Goal: Information Seeking & Learning: Check status

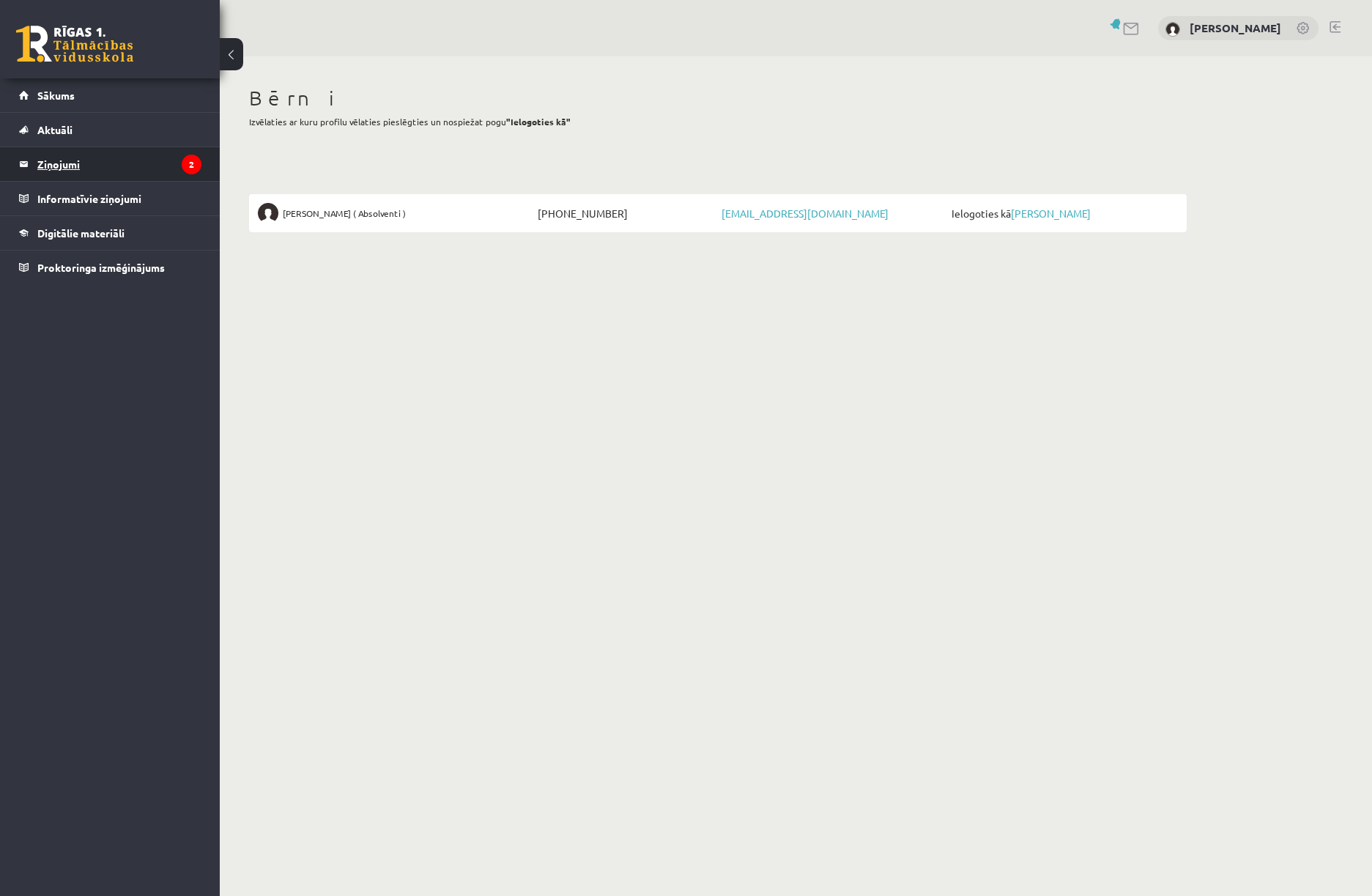
click at [89, 171] on legend "Ziņojumi 2" at bounding box center [120, 164] width 164 height 34
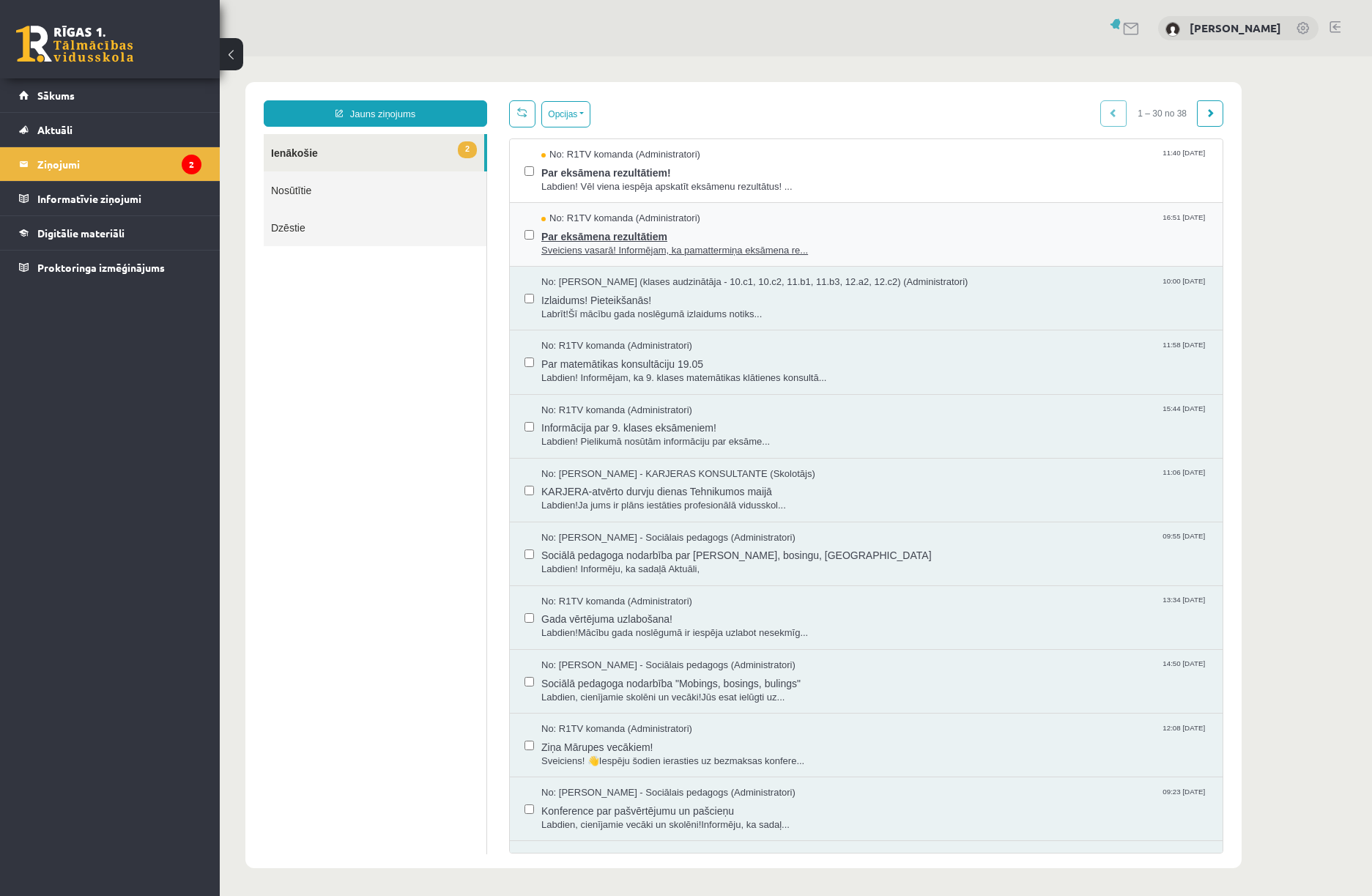
click at [711, 240] on span "Par eksāmena rezultātiem" at bounding box center [874, 234] width 667 height 19
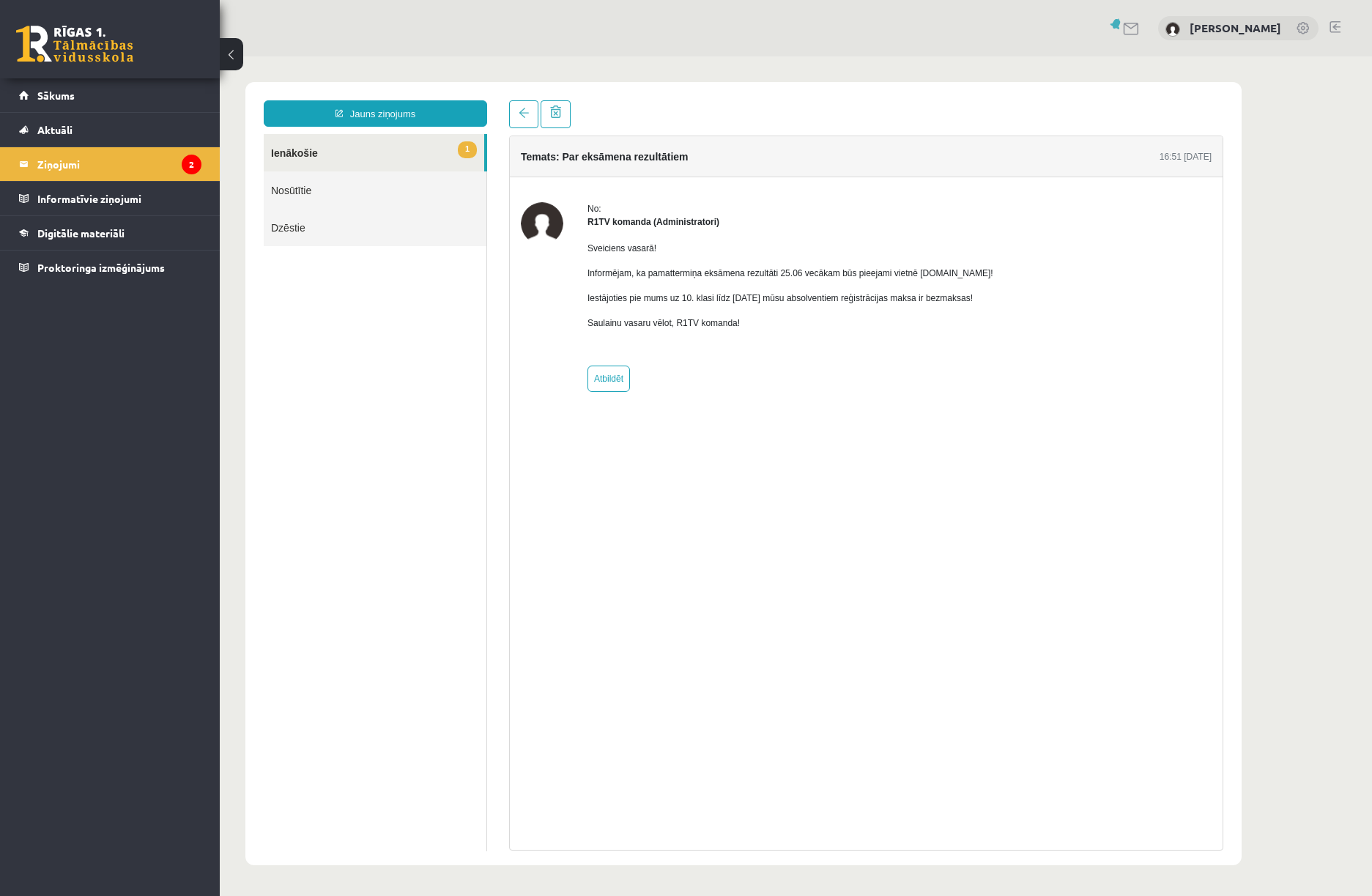
click at [352, 155] on link "1 Ienākošie" at bounding box center [373, 153] width 220 height 38
click at [106, 166] on legend "Ziņojumi 2" at bounding box center [120, 164] width 164 height 34
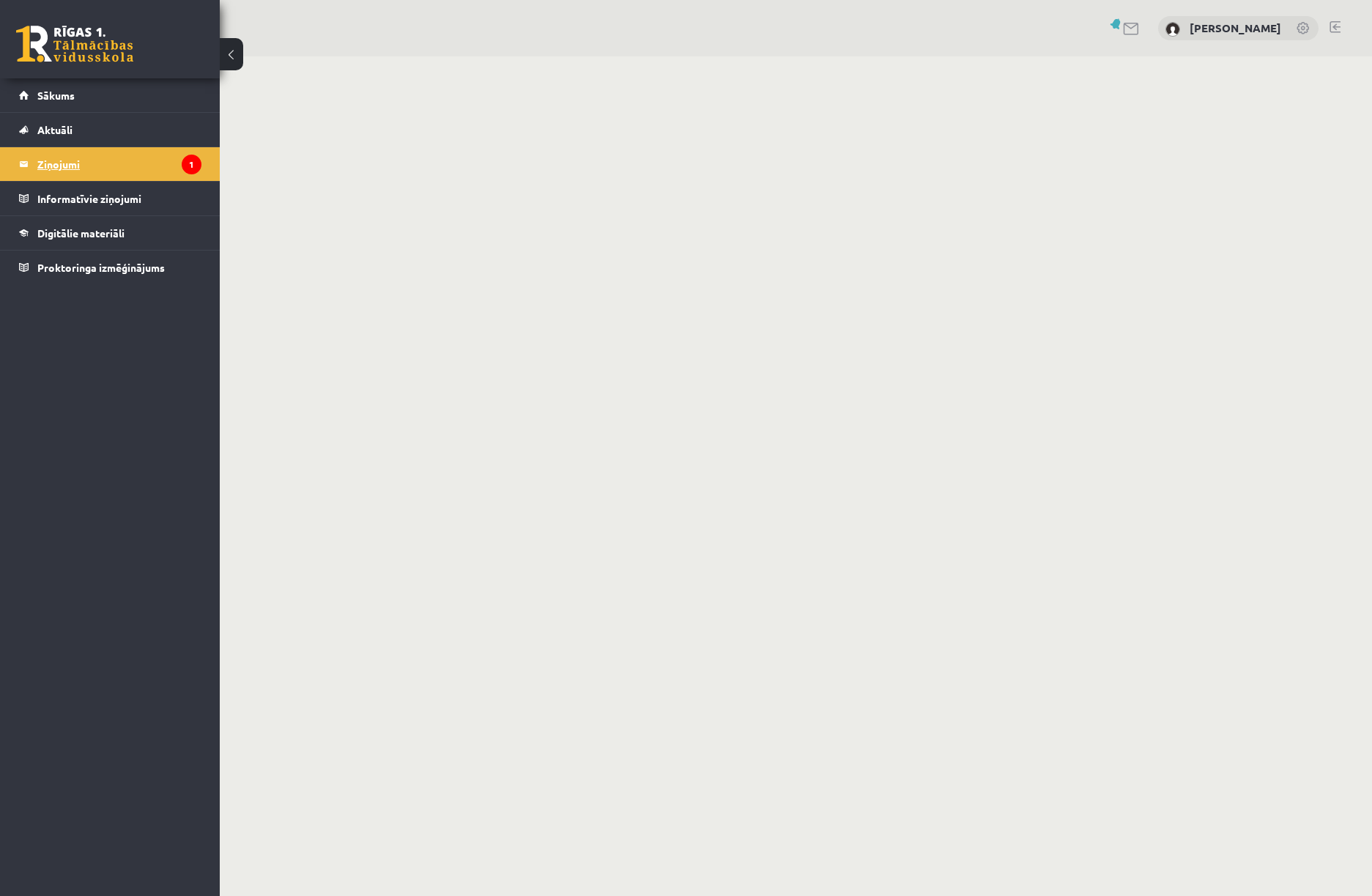
click at [93, 169] on legend "Ziņojumi 1" at bounding box center [120, 164] width 164 height 34
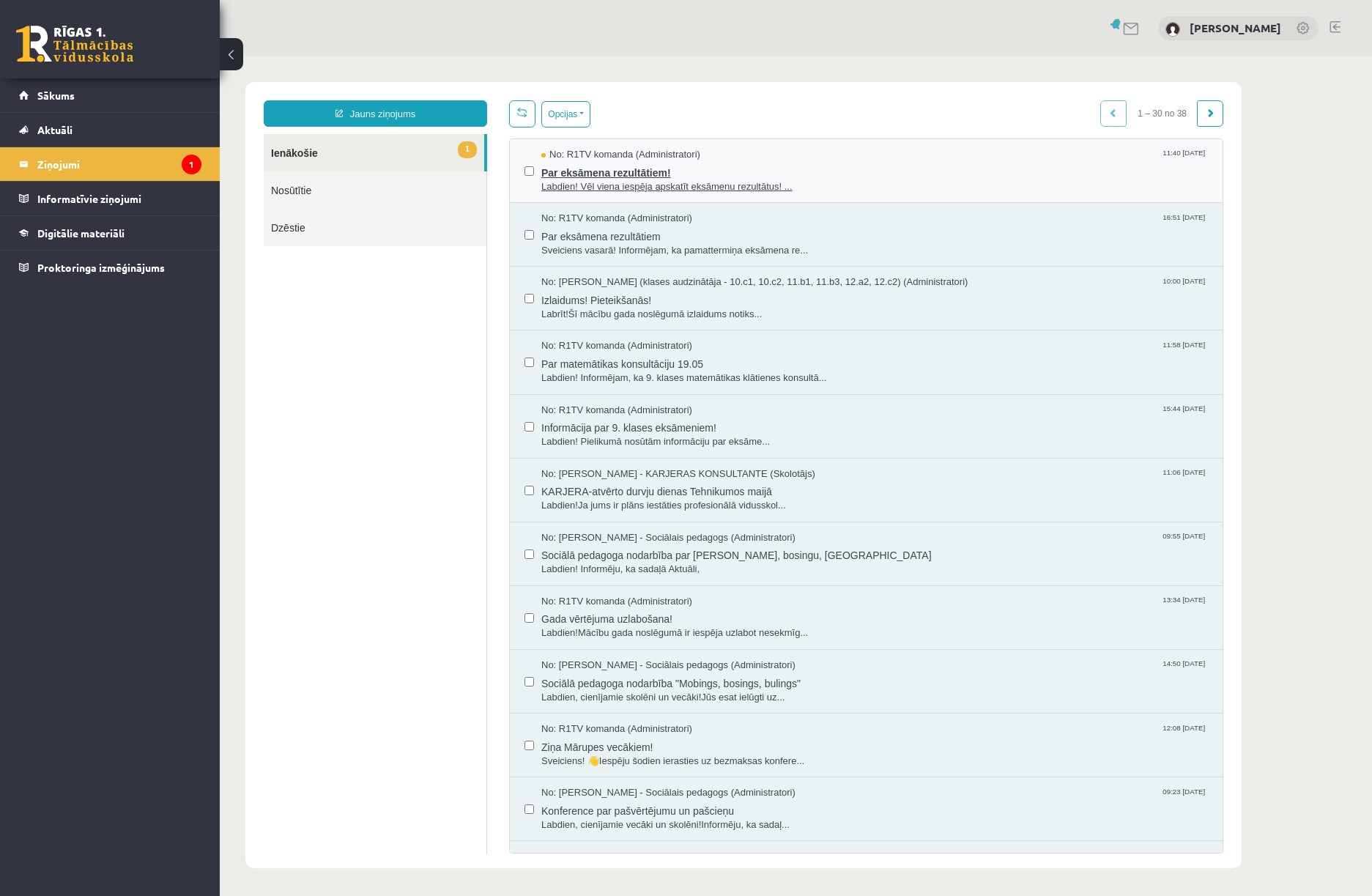
click at [632, 173] on span "Par eksāmena rezultātiem!" at bounding box center [874, 171] width 667 height 19
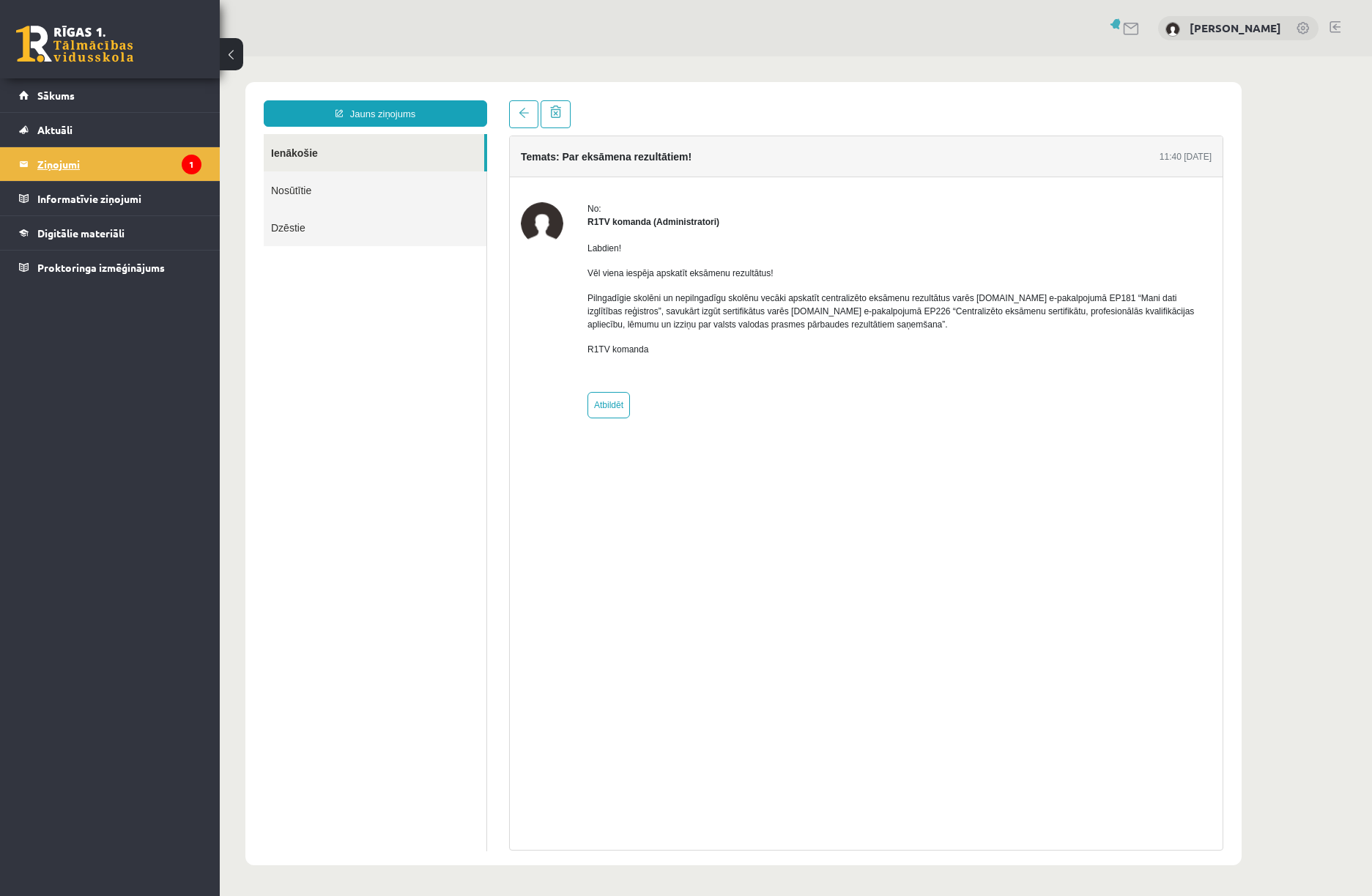
click at [136, 168] on legend "Ziņojumi 1" at bounding box center [120, 164] width 164 height 34
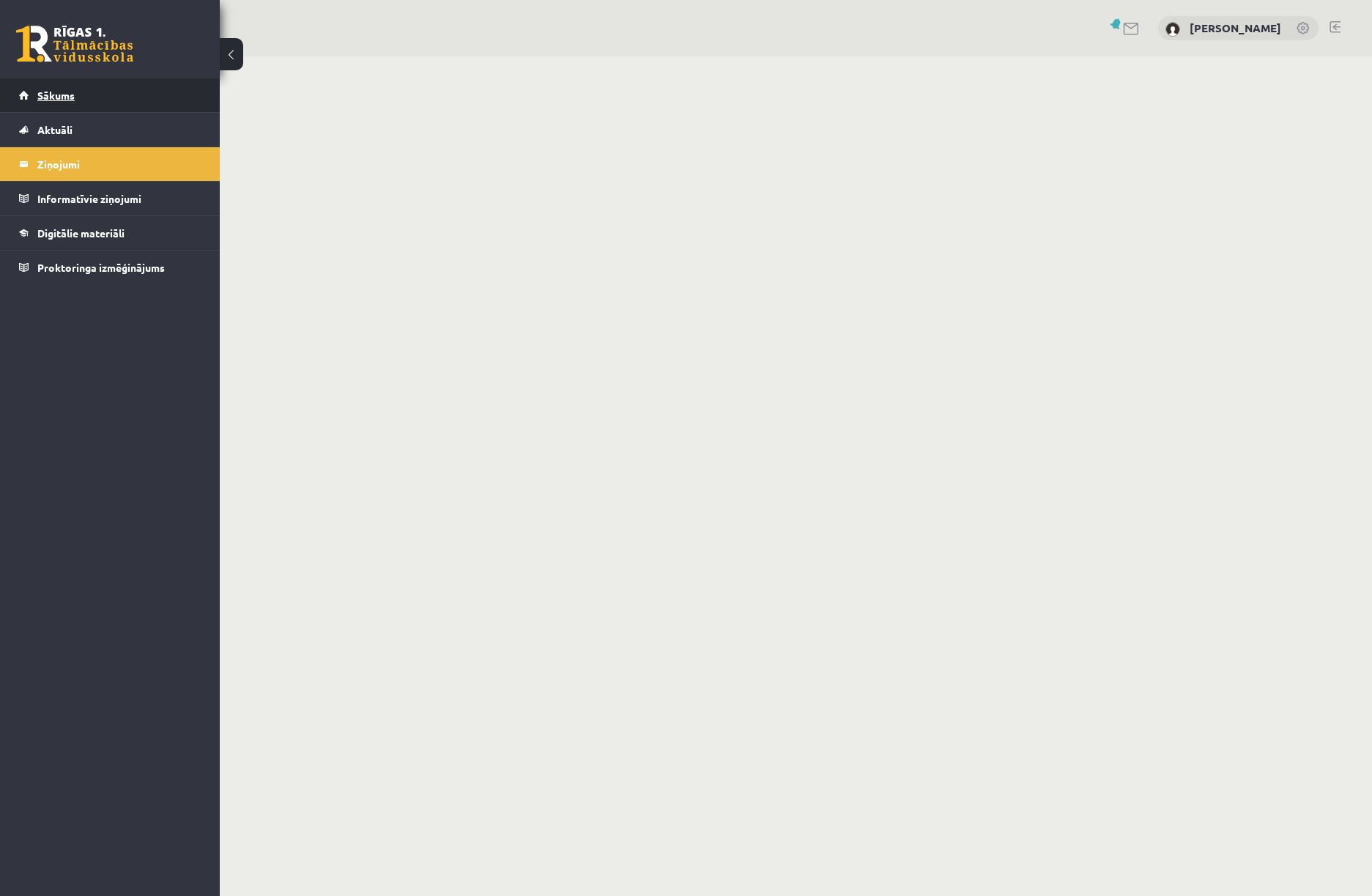
click at [94, 91] on link "Sākums" at bounding box center [110, 95] width 183 height 34
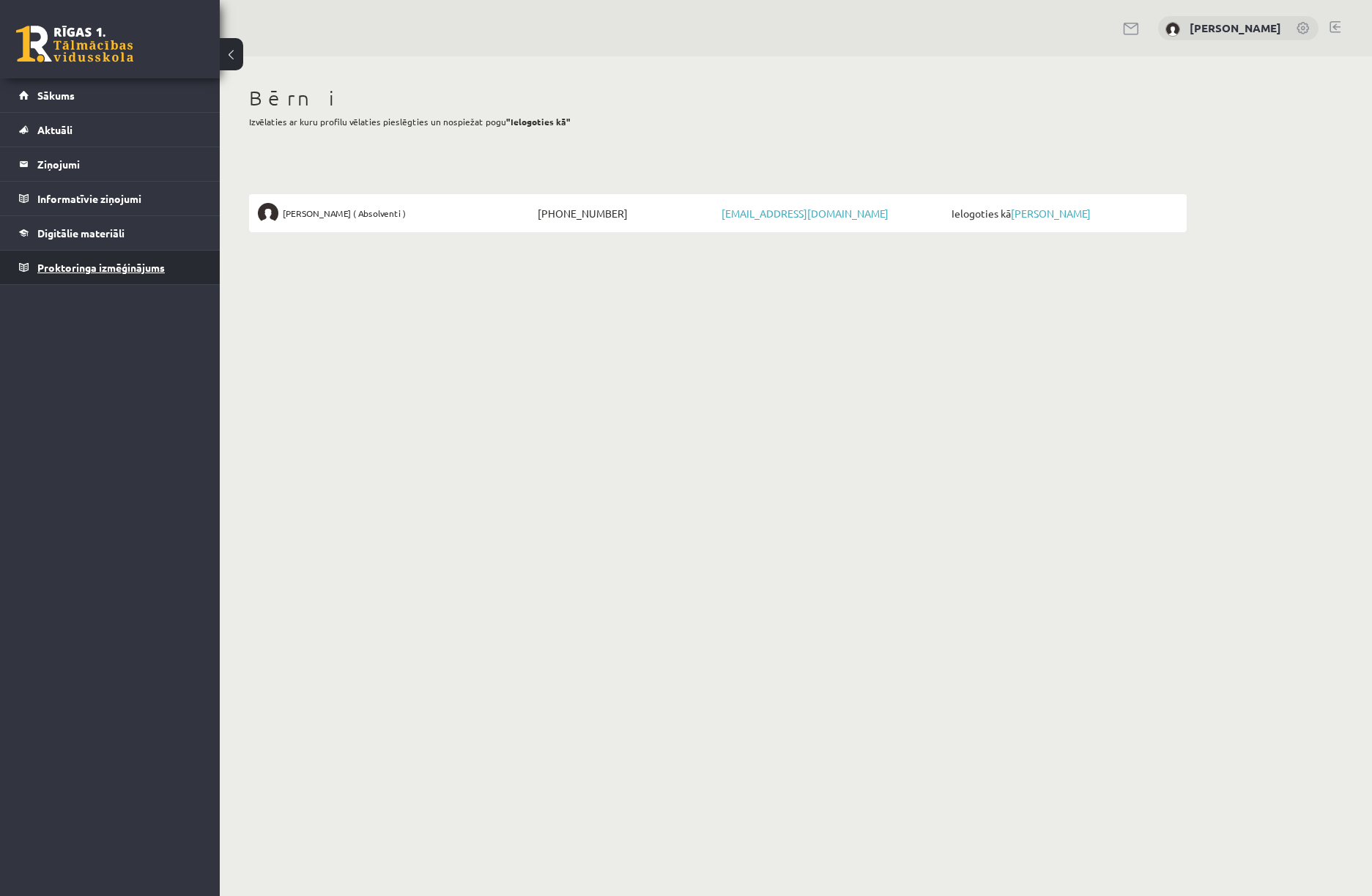
click at [80, 272] on span "Proktoringa izmēģinājums" at bounding box center [101, 267] width 127 height 13
click at [1043, 216] on link "[PERSON_NAME]" at bounding box center [1050, 212] width 80 height 13
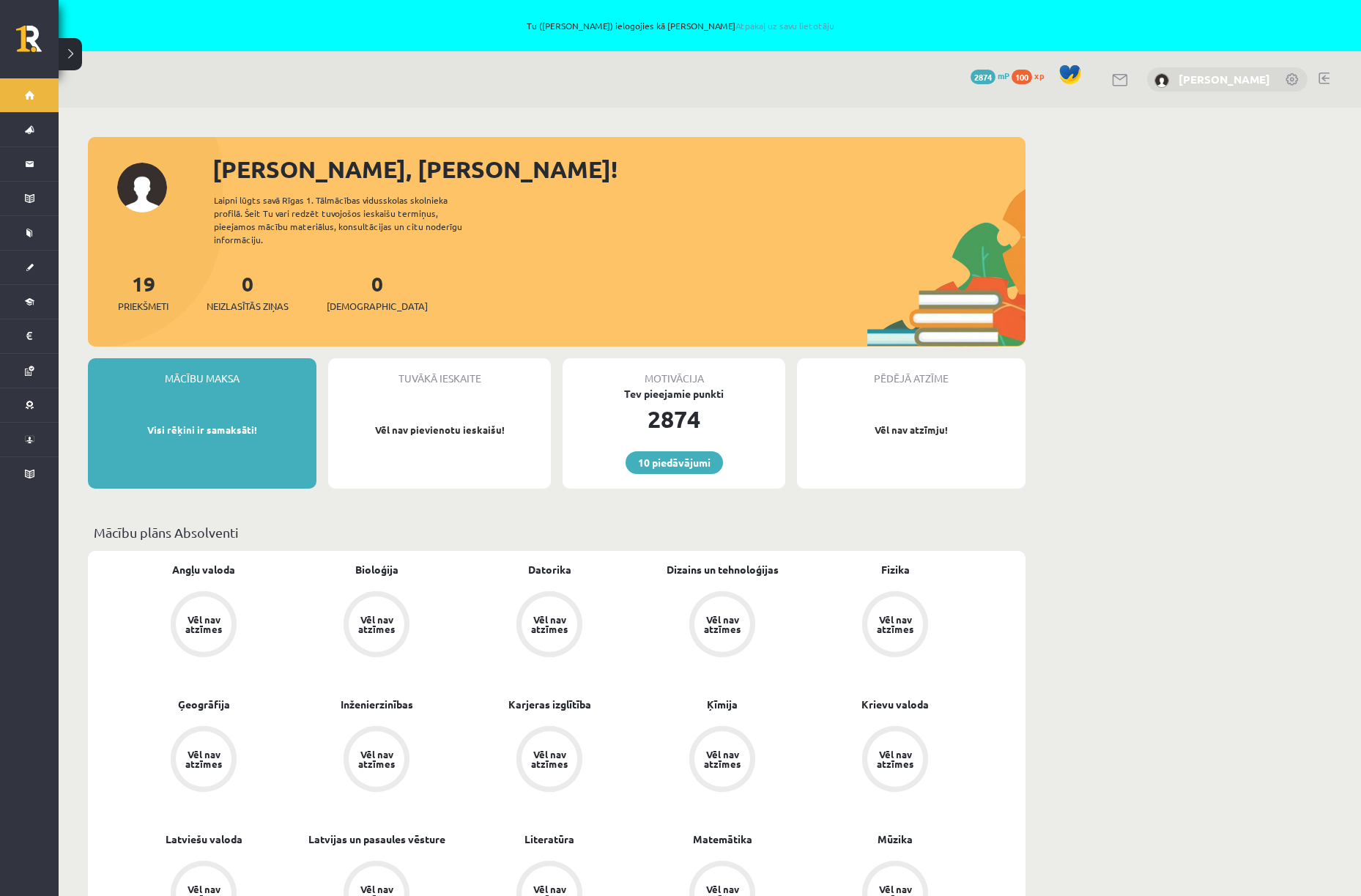
click at [1228, 79] on link "[PERSON_NAME]" at bounding box center [1225, 79] width 92 height 15
